Goal: Task Accomplishment & Management: Manage account settings

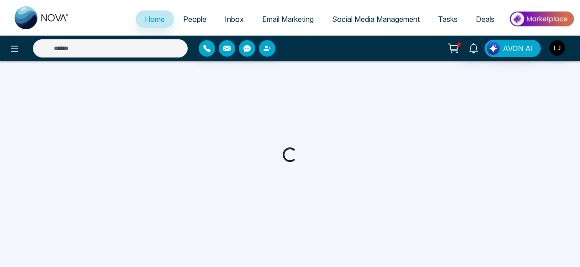
select select "*"
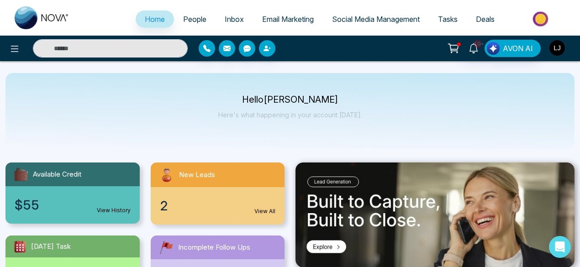
click at [557, 51] on img "button" at bounding box center [558, 48] width 16 height 16
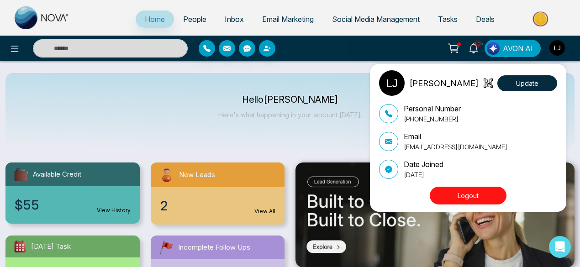
click at [203, 88] on div "Lokesh Joshi Update Personal Number +918421020309 Email lokeshjoshi6454@gmail.c…" at bounding box center [290, 133] width 580 height 267
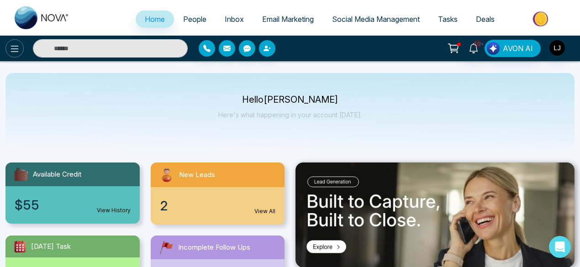
click at [13, 48] on icon at bounding box center [14, 48] width 11 height 11
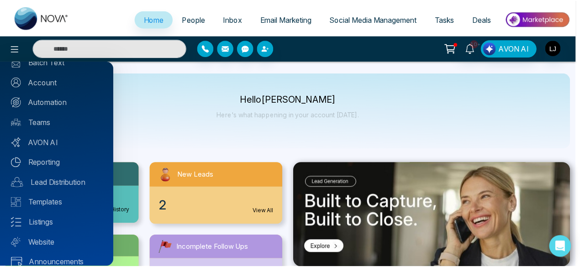
scroll to position [102, 0]
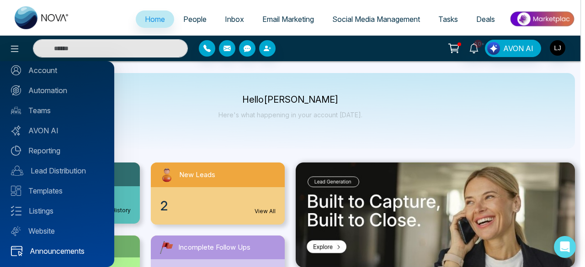
click at [59, 250] on link "Announcements" at bounding box center [57, 251] width 92 height 11
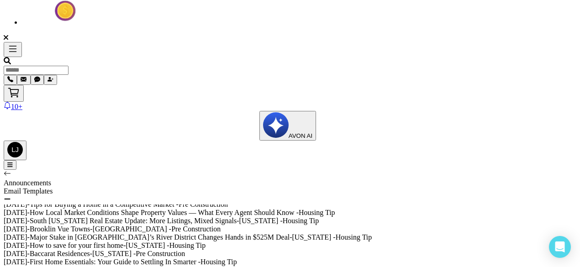
scroll to position [101, 0]
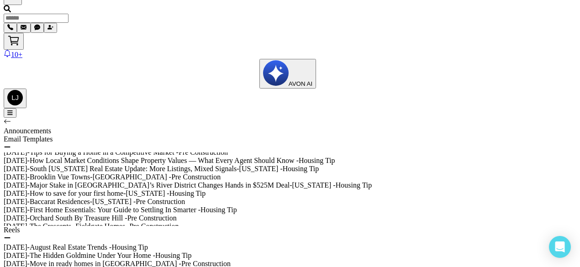
scroll to position [154, 0]
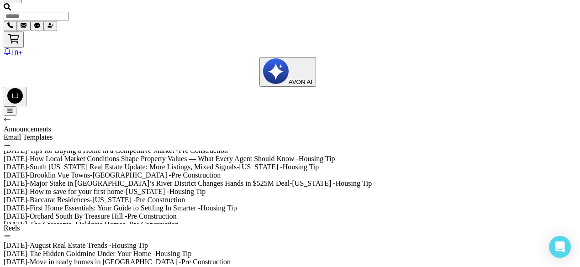
scroll to position [185, 0]
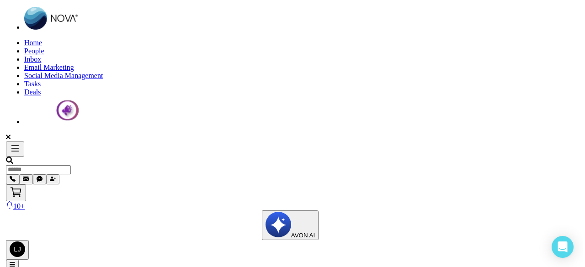
scroll to position [0, 0]
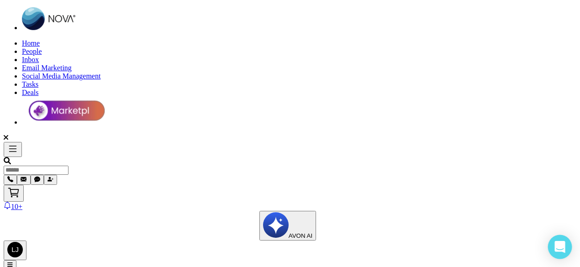
click at [553, 245] on div "Open Intercom Messenger" at bounding box center [560, 247] width 24 height 24
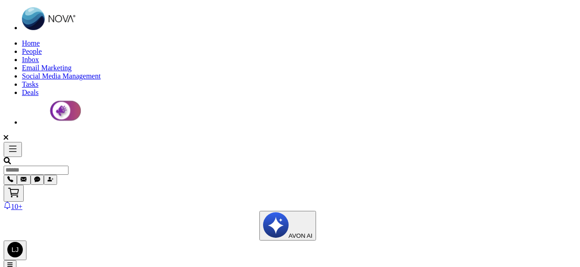
click at [23, 242] on img "button" at bounding box center [15, 250] width 16 height 16
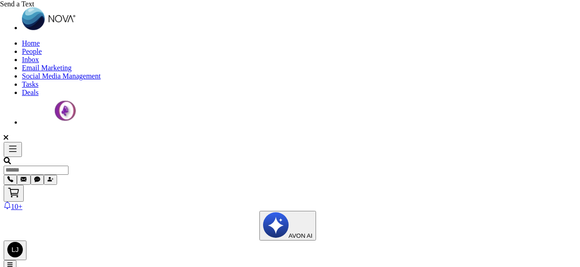
scroll to position [61, 0]
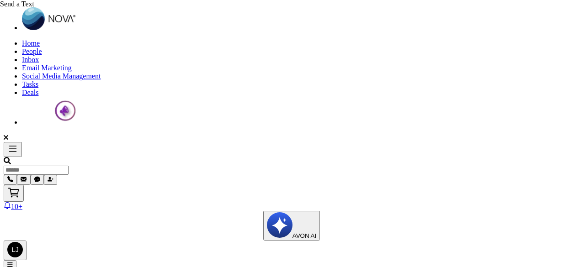
click at [123, 232] on span "Orchard South By Treasure Hill" at bounding box center [76, 236] width 93 height 8
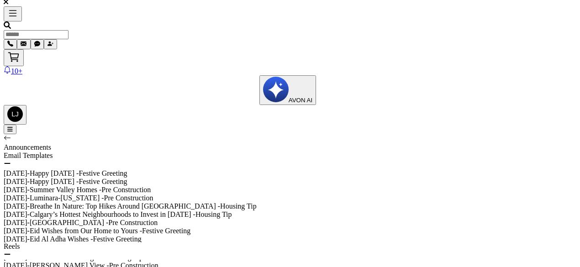
scroll to position [37, 0]
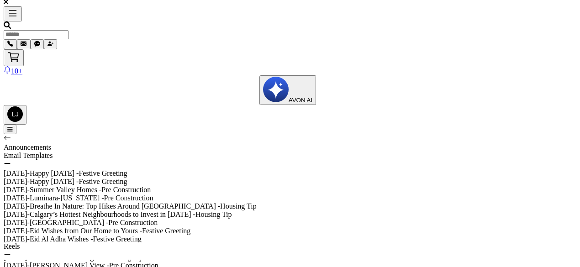
click at [18, 53] on icon at bounding box center [13, 56] width 9 height 7
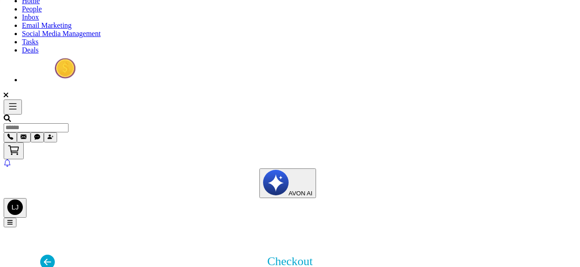
scroll to position [0, 0]
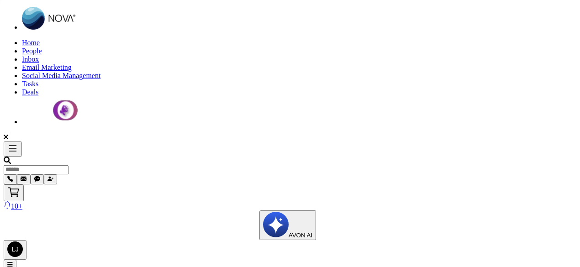
click at [72, 64] on span "Email Marketing" at bounding box center [47, 68] width 50 height 8
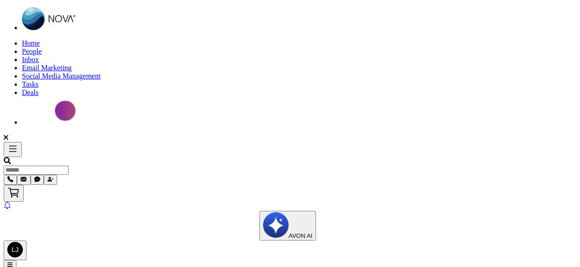
scroll to position [75, 0]
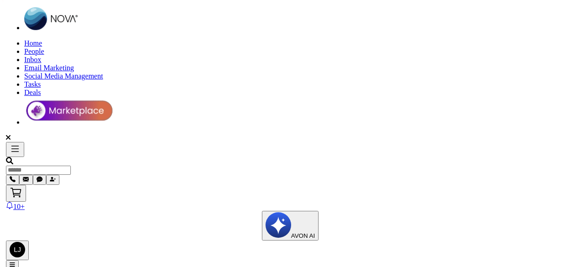
scroll to position [0, 0]
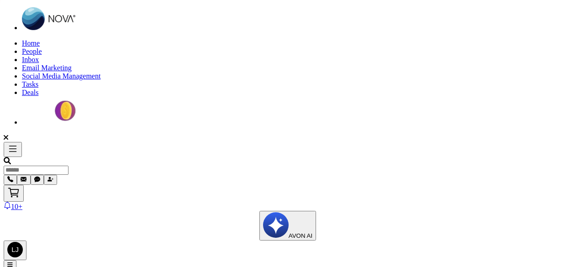
click at [313, 233] on span "AVON AI" at bounding box center [301, 236] width 24 height 7
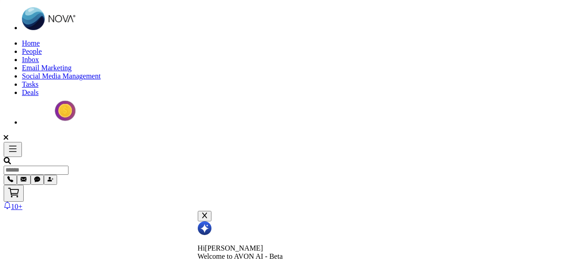
click at [208, 212] on icon at bounding box center [204, 215] width 6 height 6
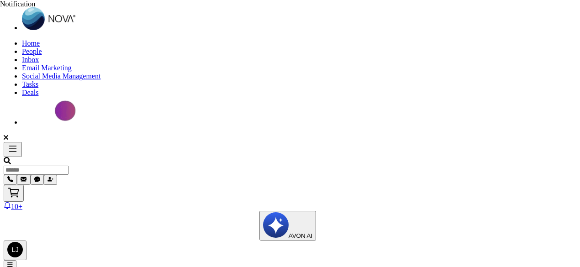
click at [20, 186] on icon at bounding box center [13, 192] width 13 height 13
click at [11, 202] on icon at bounding box center [7, 205] width 7 height 7
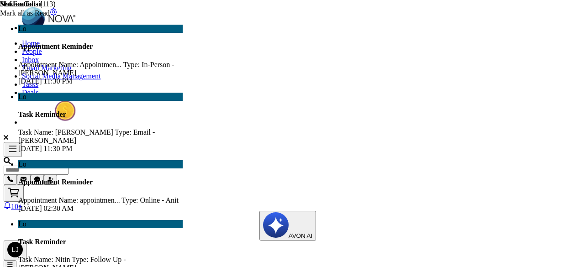
click at [27, 177] on icon "button" at bounding box center [24, 179] width 6 height 5
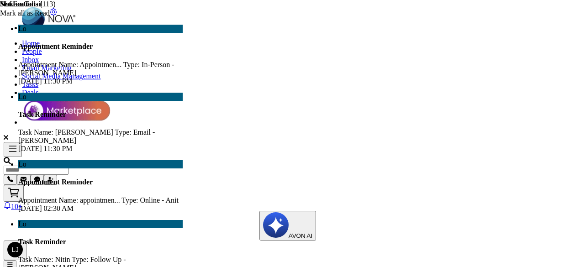
click at [111, 97] on img at bounding box center [66, 111] width 89 height 28
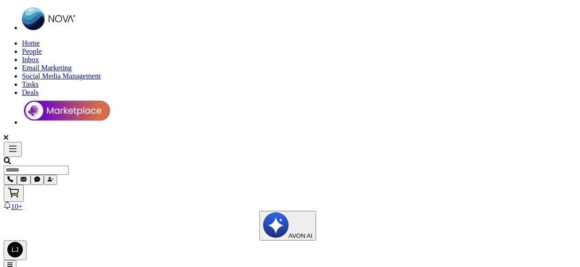
click at [12, 146] on icon at bounding box center [13, 149] width 8 height 6
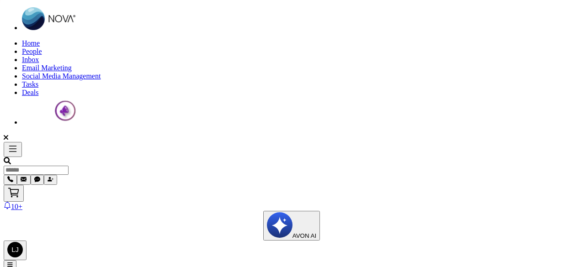
click at [40, 39] on link "Home" at bounding box center [31, 43] width 18 height 8
select select "*"
click at [23, 242] on img "button" at bounding box center [15, 250] width 16 height 16
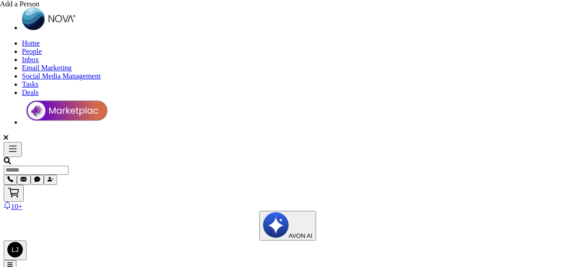
click at [13, 143] on icon at bounding box center [12, 148] width 11 height 11
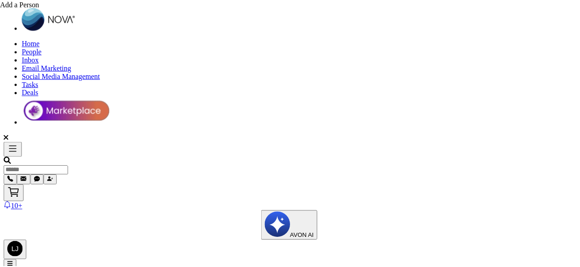
scroll to position [102, 0]
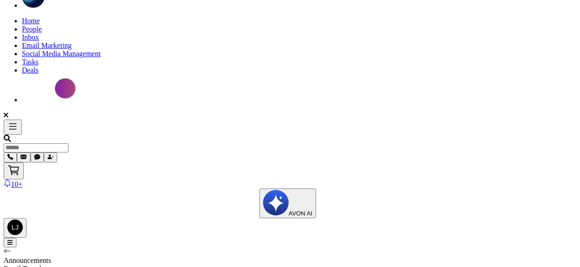
scroll to position [19, 0]
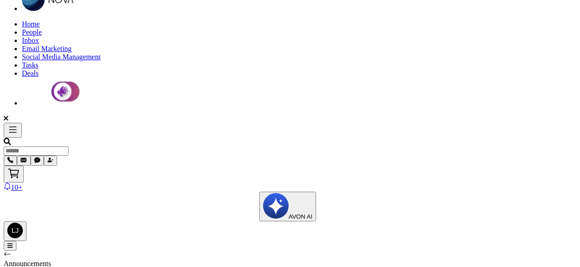
click at [98, 191] on span "- Pre Construction" at bounding box center [100, 195] width 52 height 8
click at [139, 200] on span "Bank of Canada Holds Rate at 2.75%" at bounding box center [85, 204] width 110 height 8
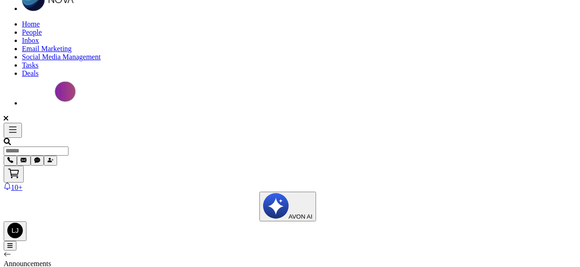
scroll to position [0, 0]
click at [20, 167] on icon at bounding box center [13, 173] width 13 height 13
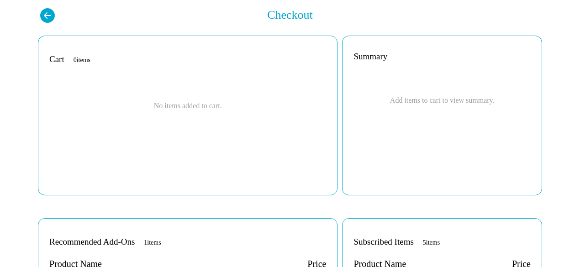
scroll to position [317, 0]
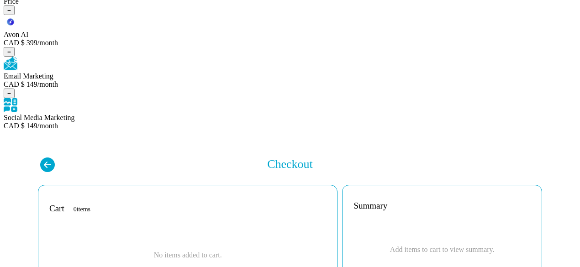
click at [11, 54] on icon at bounding box center [9, 52] width 4 height 4
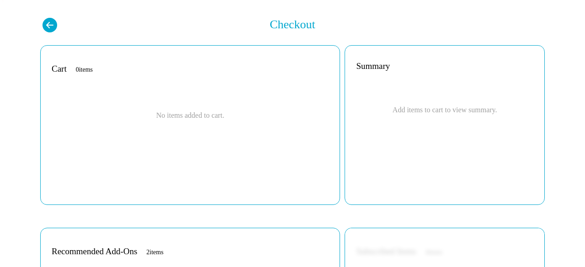
scroll to position [238, 0]
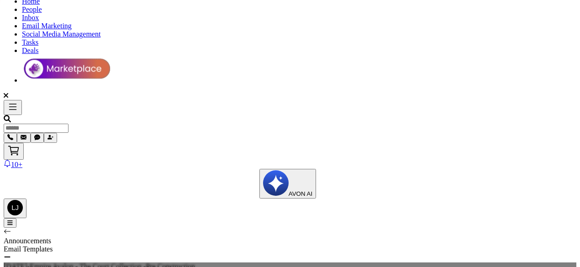
scroll to position [42, 0]
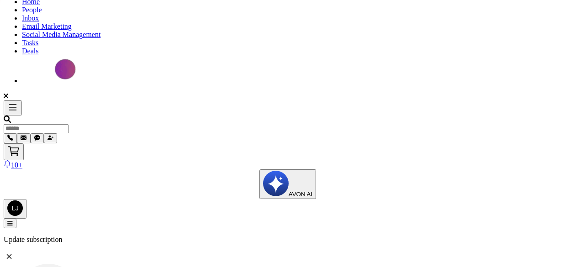
click at [12, 255] on icon at bounding box center [9, 257] width 5 height 5
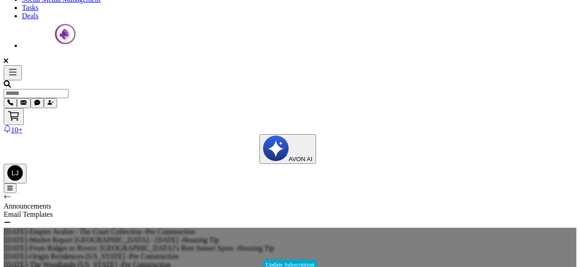
scroll to position [60, 0]
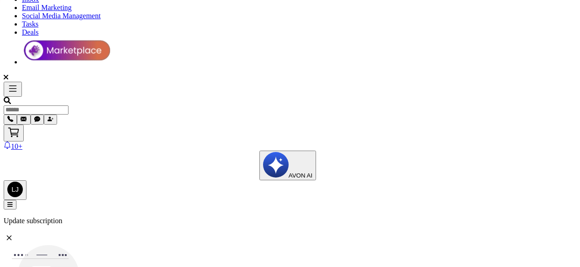
click at [15, 233] on icon at bounding box center [9, 238] width 11 height 11
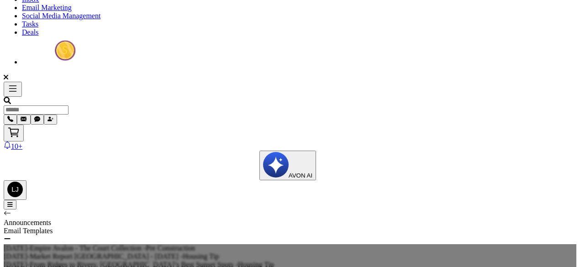
click at [23, 182] on img "button" at bounding box center [15, 190] width 16 height 16
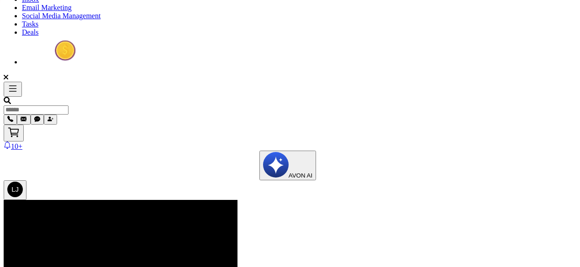
drag, startPoint x: 489, startPoint y: 148, endPoint x: 403, endPoint y: 150, distance: 85.9
copy p "[EMAIL_ADDRESS][DOMAIN_NAME]"
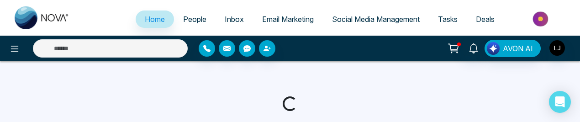
select select "*"
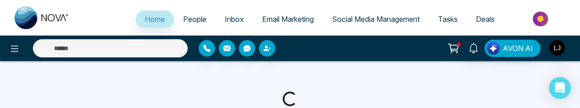
select select "*"
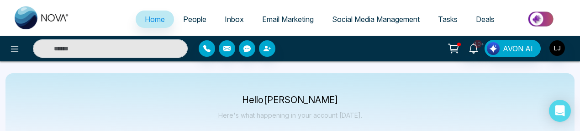
click at [195, 21] on span "People" at bounding box center [194, 19] width 23 height 9
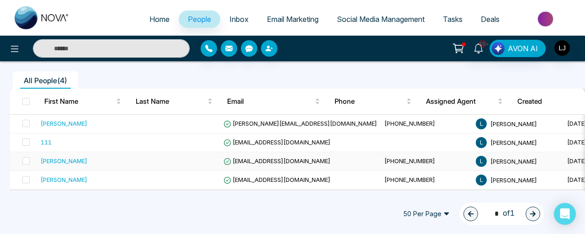
scroll to position [0, 131]
